Goal: Navigation & Orientation: Understand site structure

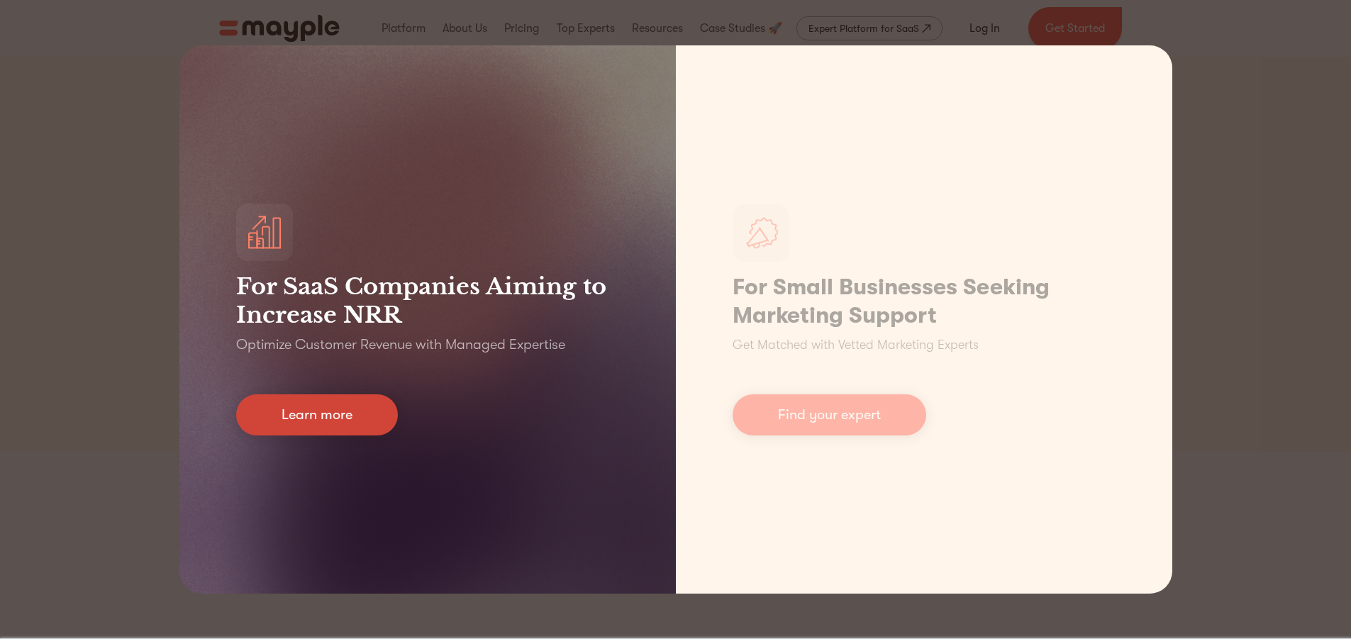
click at [370, 411] on link "Learn more" at bounding box center [317, 414] width 162 height 41
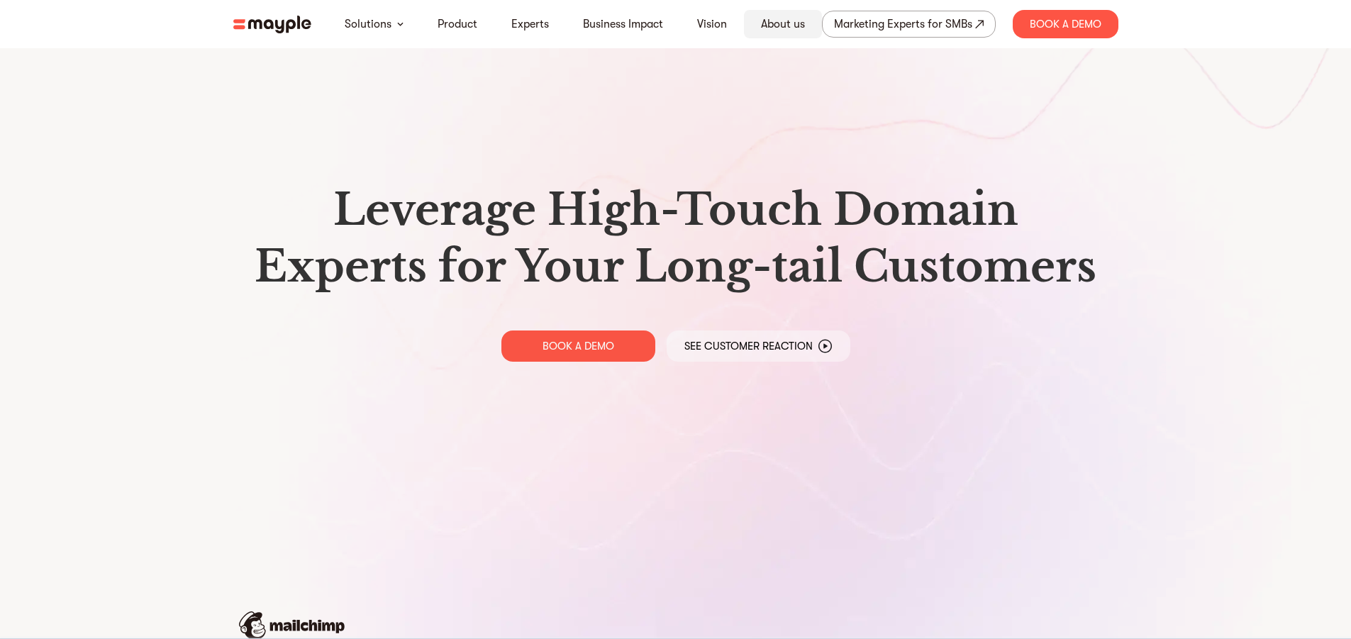
click at [787, 26] on link "About us" at bounding box center [783, 24] width 44 height 17
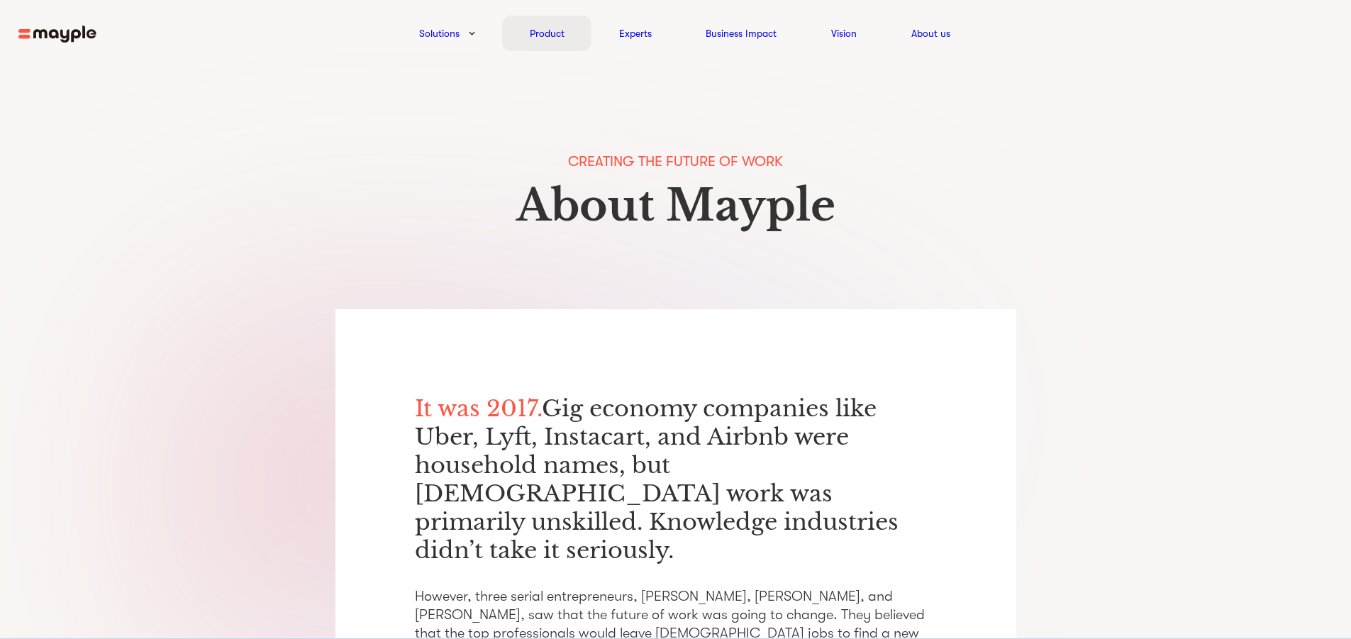
click at [545, 30] on link "Product" at bounding box center [547, 33] width 35 height 17
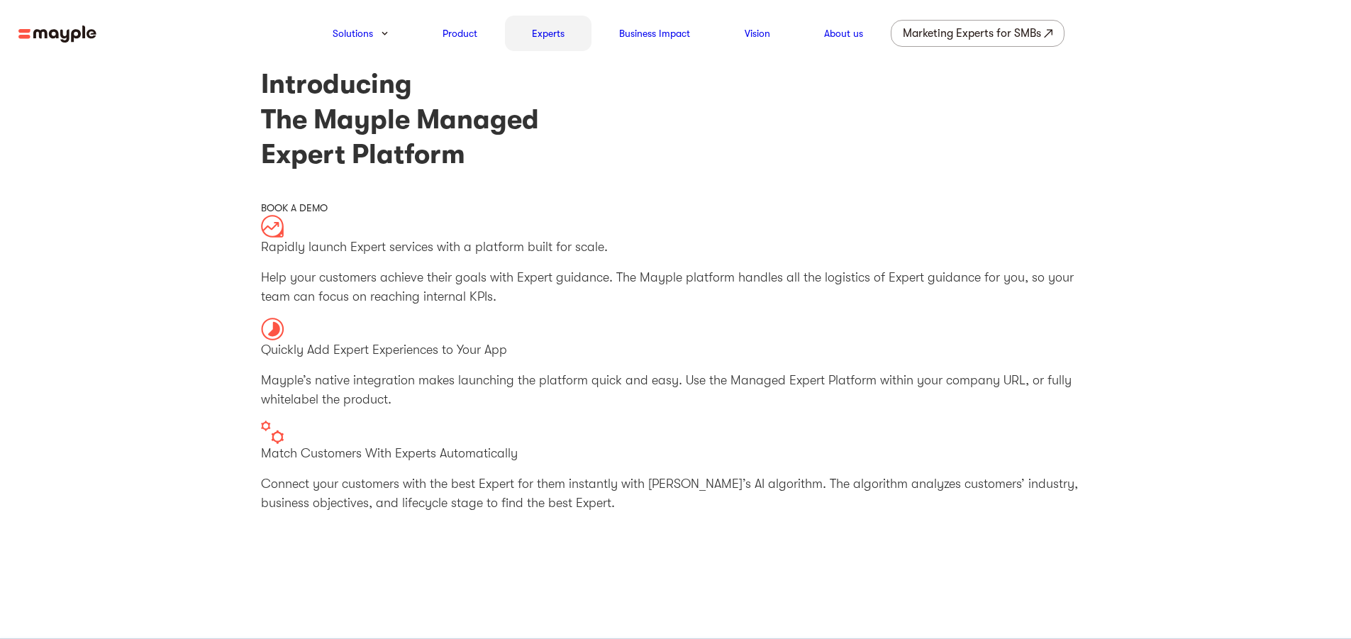
click at [559, 42] on link "Experts" at bounding box center [548, 33] width 33 height 17
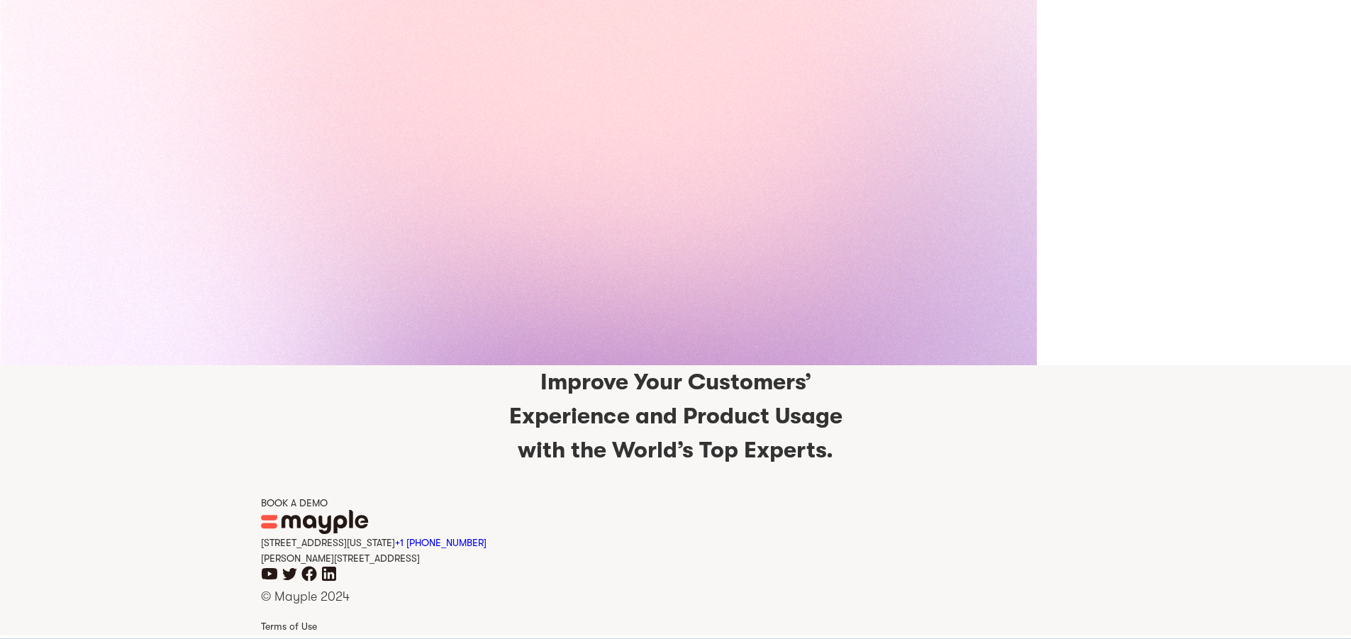
scroll to position [3360, 0]
